Goal: Register for event/course

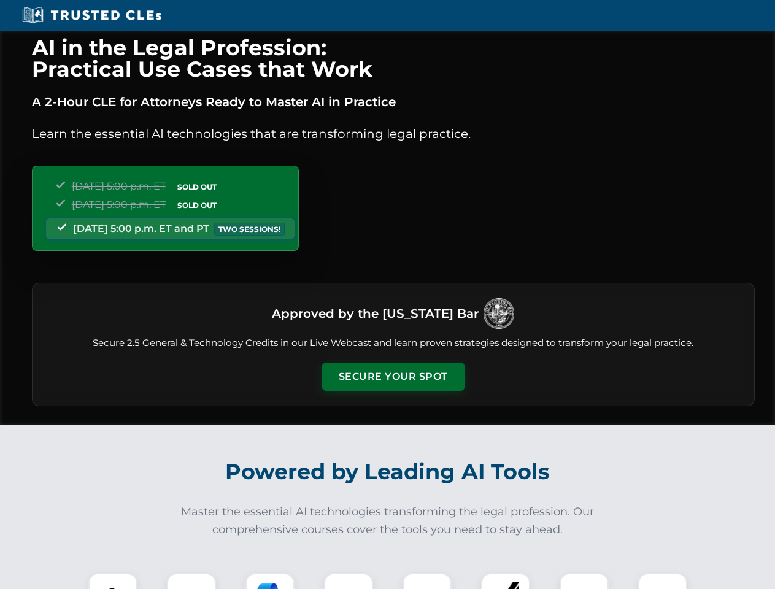
click at [393, 377] on button "Secure Your Spot" at bounding box center [393, 377] width 144 height 28
click at [113, 581] on img at bounding box center [113, 598] width 36 height 36
